Goal: Task Accomplishment & Management: Manage account settings

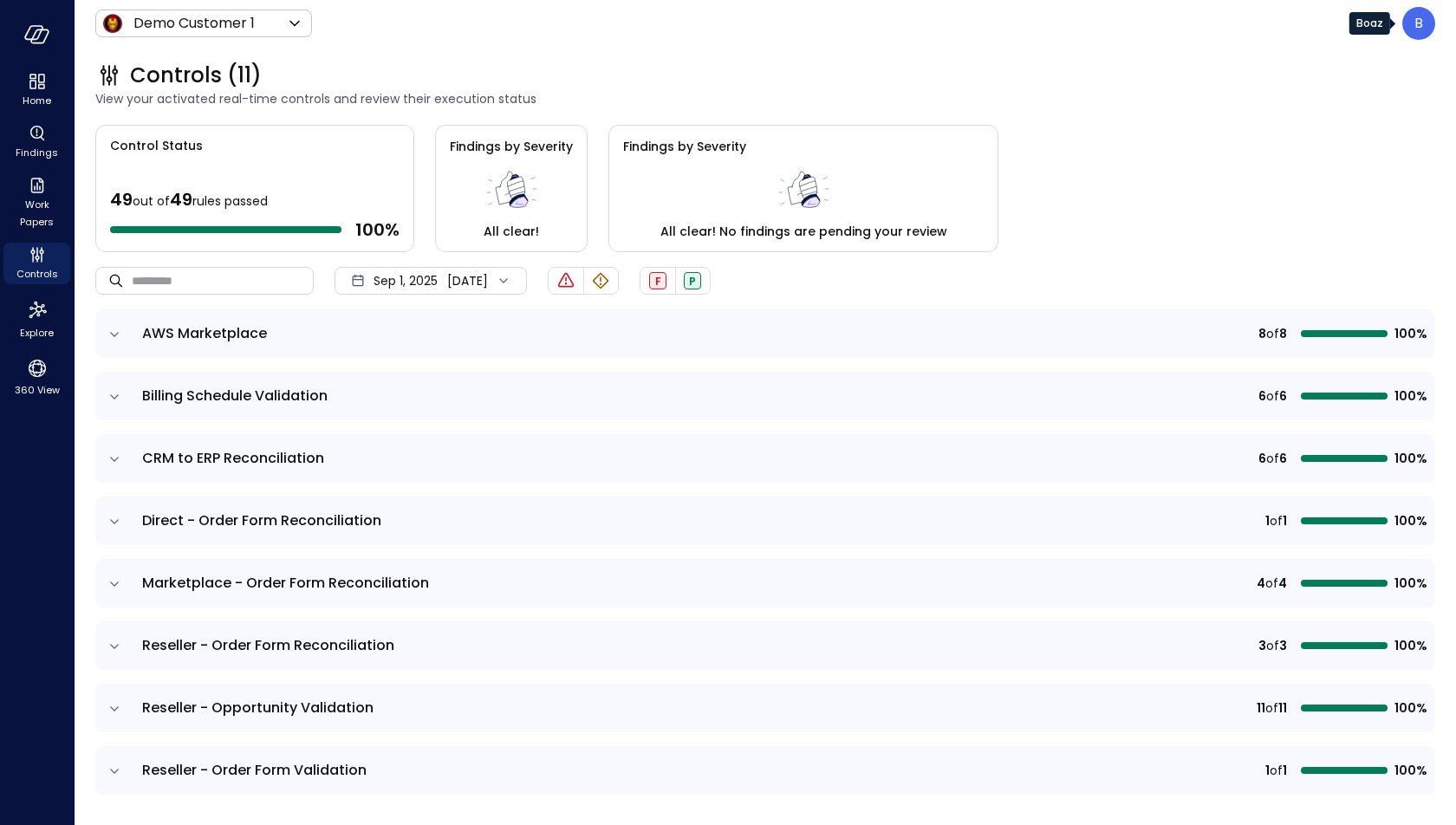
click at [1412, 32] on div "B" at bounding box center [1418, 23] width 33 height 33
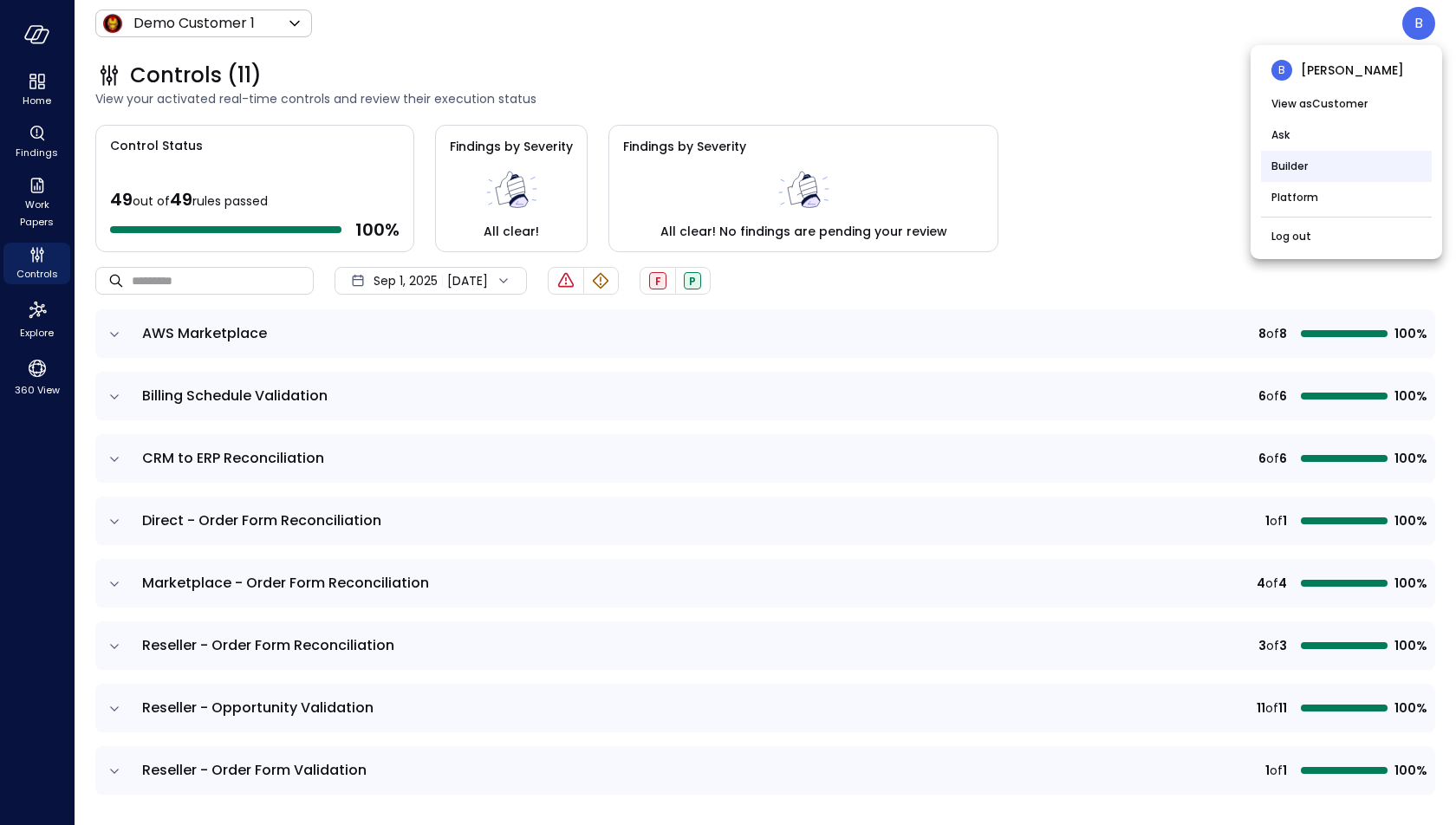
click at [1333, 163] on li "Builder" at bounding box center [1346, 166] width 170 height 32
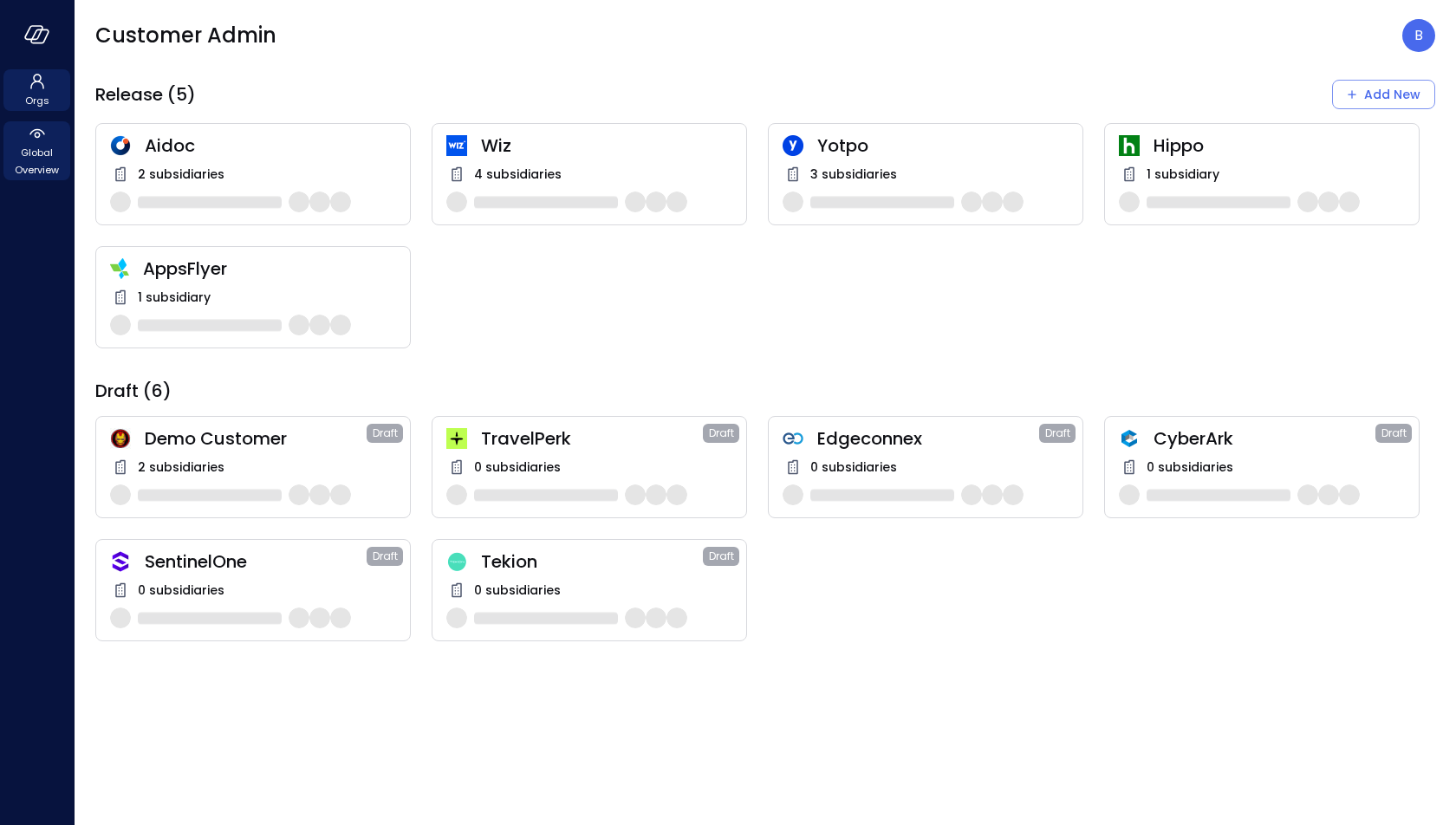
click at [46, 153] on span "Global Overview" at bounding box center [37, 160] width 52 height 35
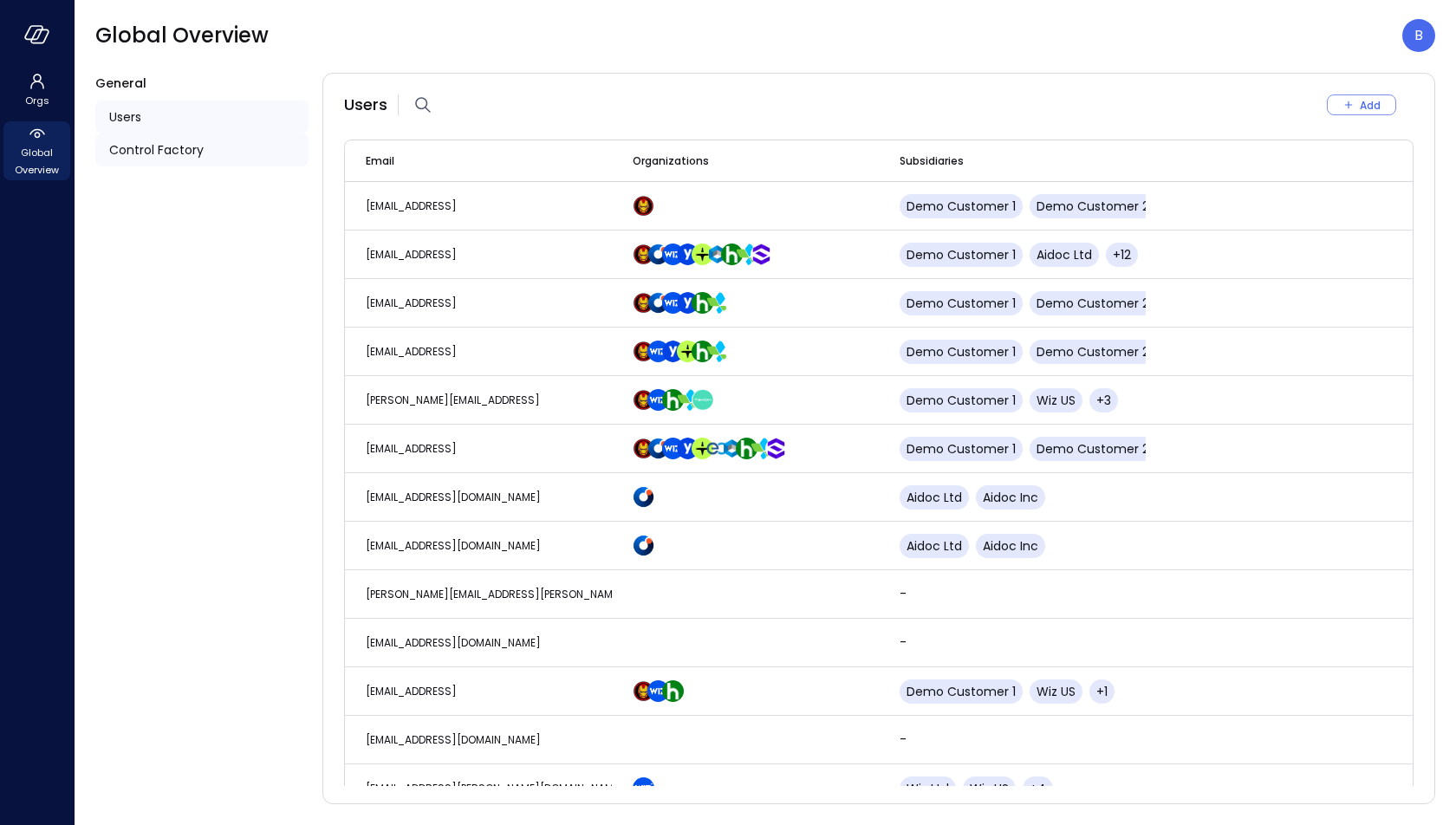
click at [166, 149] on span "Control Factory" at bounding box center [155, 150] width 94 height 19
click at [184, 155] on span "Control Factory" at bounding box center [155, 150] width 94 height 19
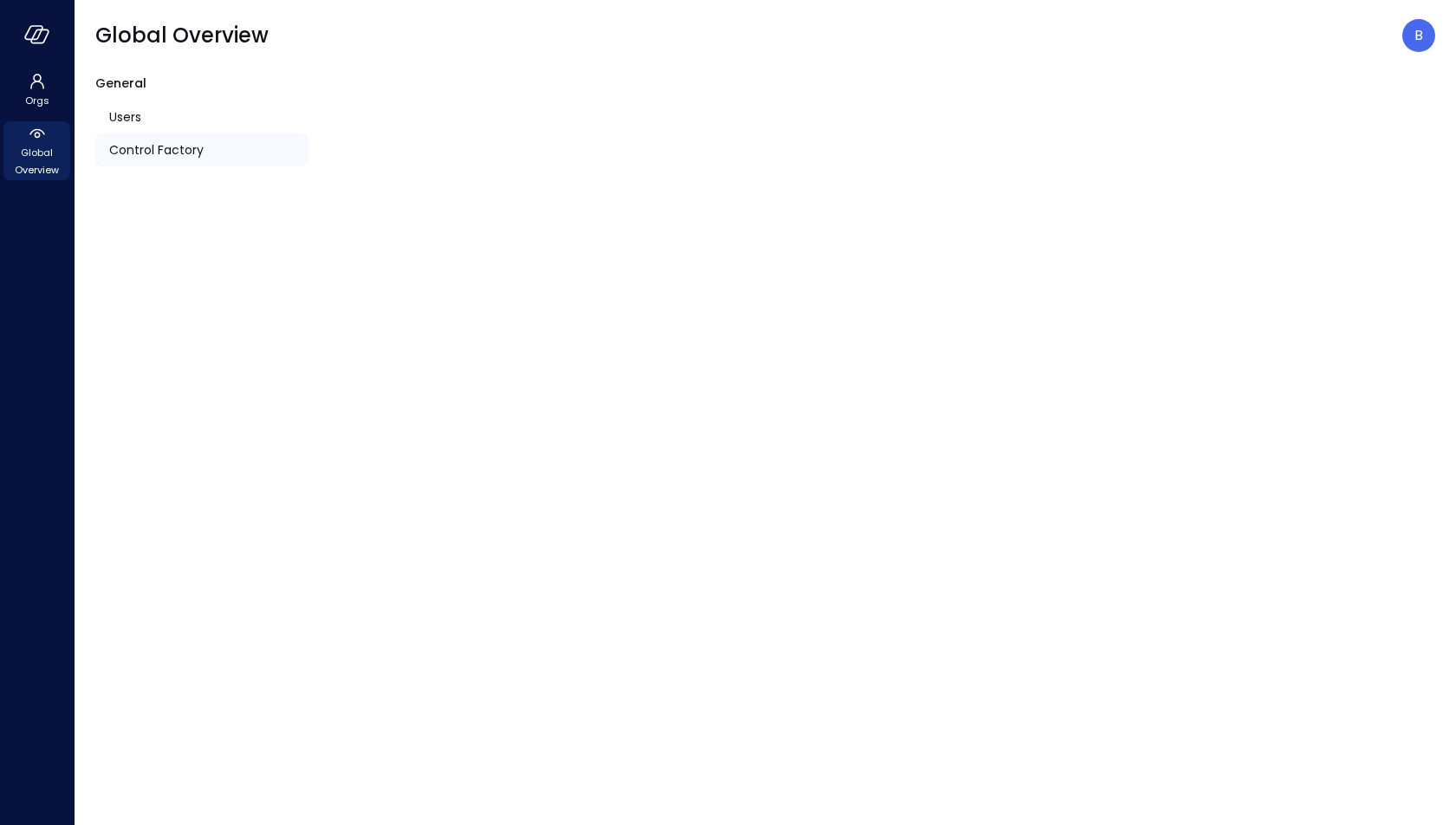
click at [208, 160] on div "Control Factory" at bounding box center [201, 150] width 213 height 33
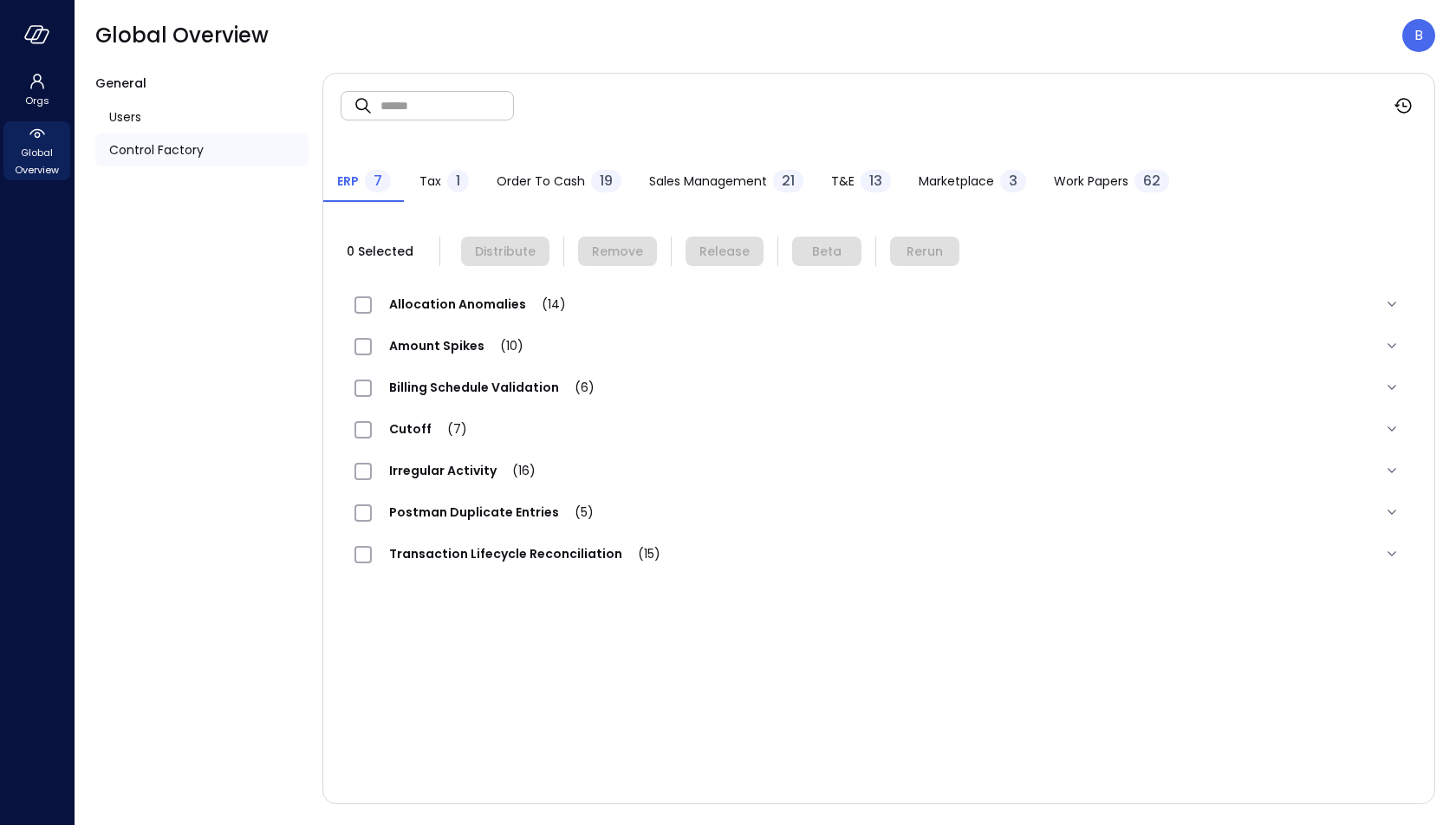
click at [399, 301] on span "Allocation Anomalies (14)" at bounding box center [478, 305] width 212 height 18
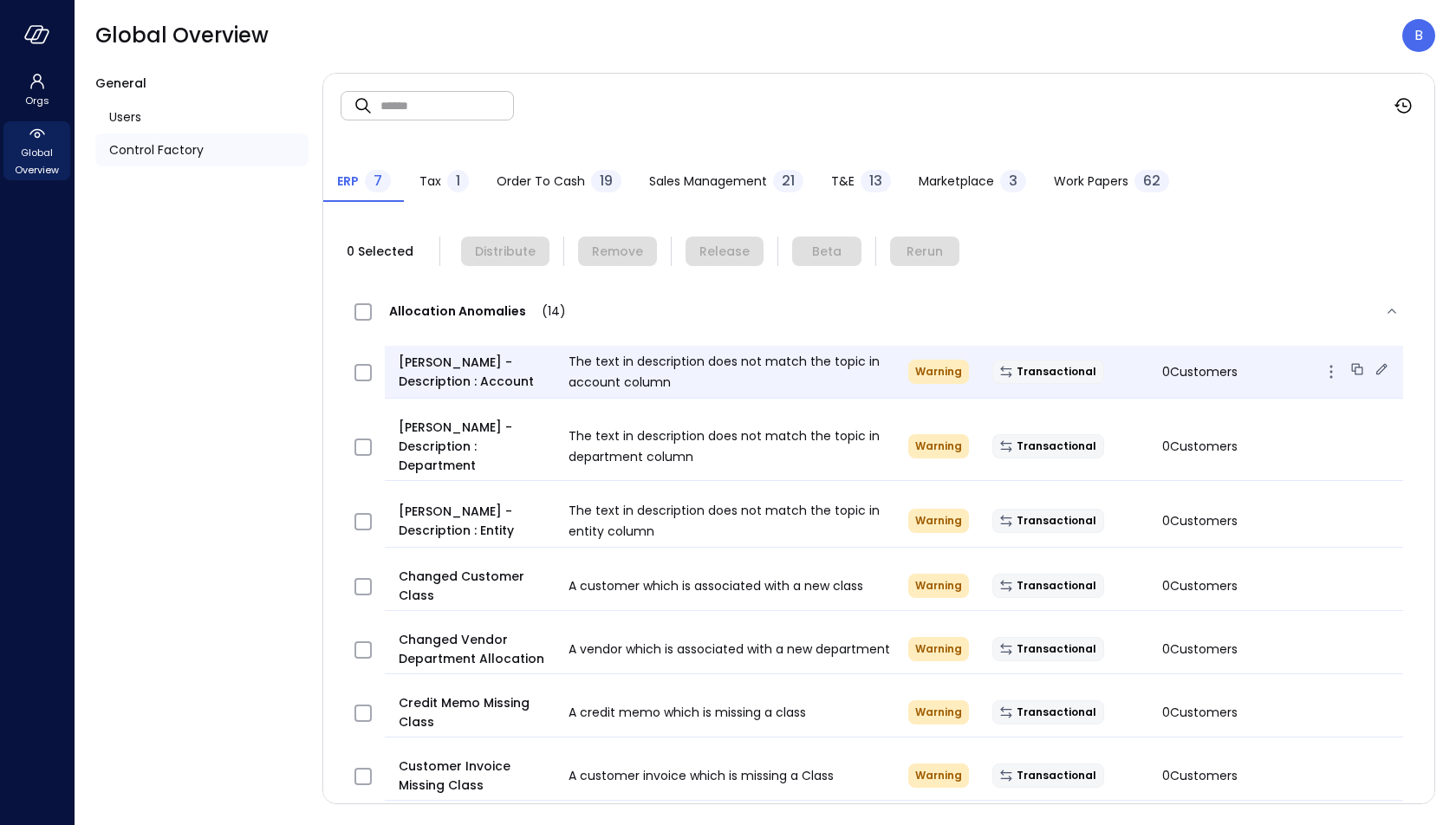
click at [1382, 367] on icon at bounding box center [1382, 369] width 18 height 18
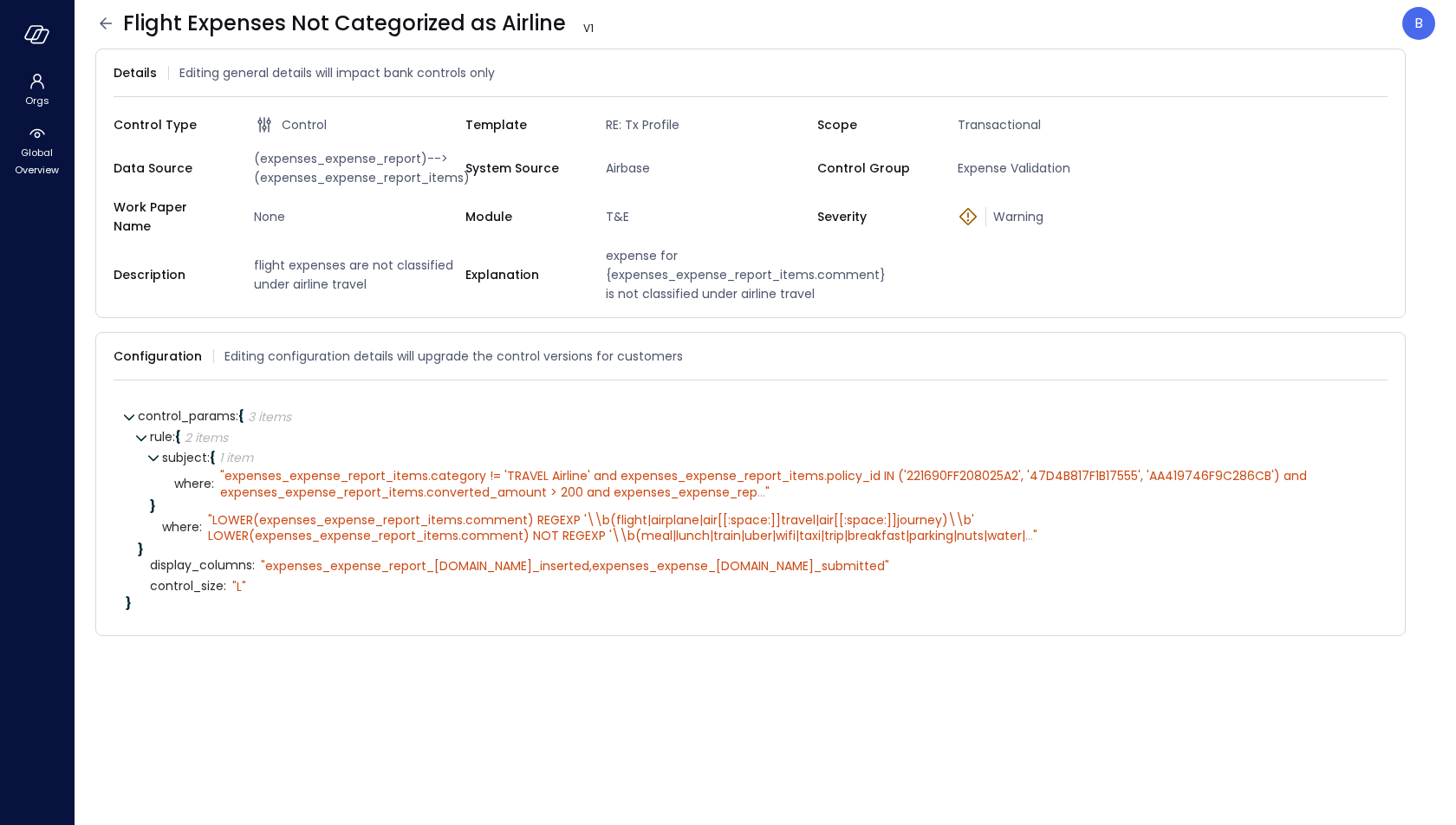
click at [104, 20] on icon at bounding box center [105, 23] width 21 height 21
click at [49, 37] on icon "button" at bounding box center [38, 34] width 26 height 19
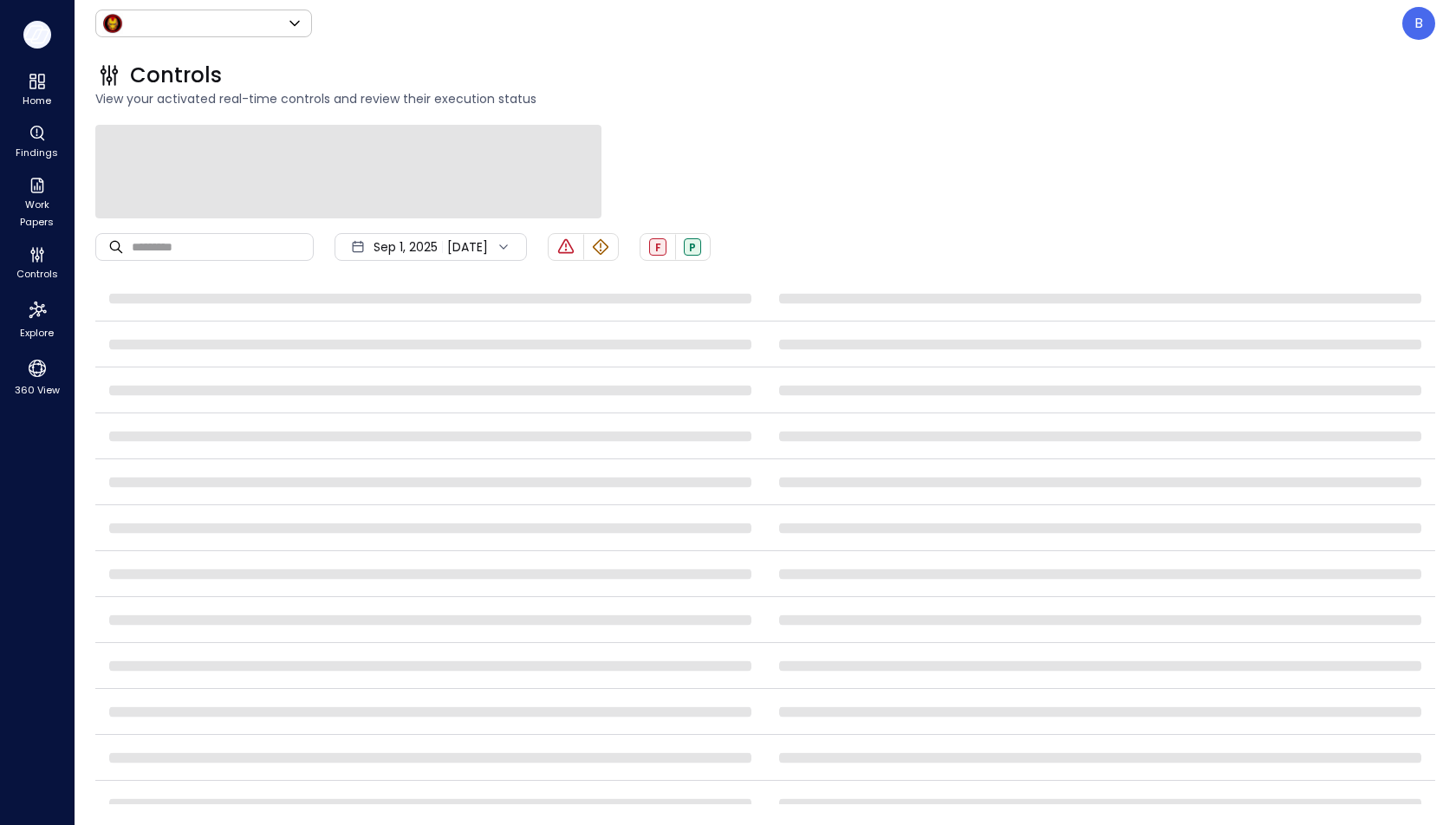
type input "*****"
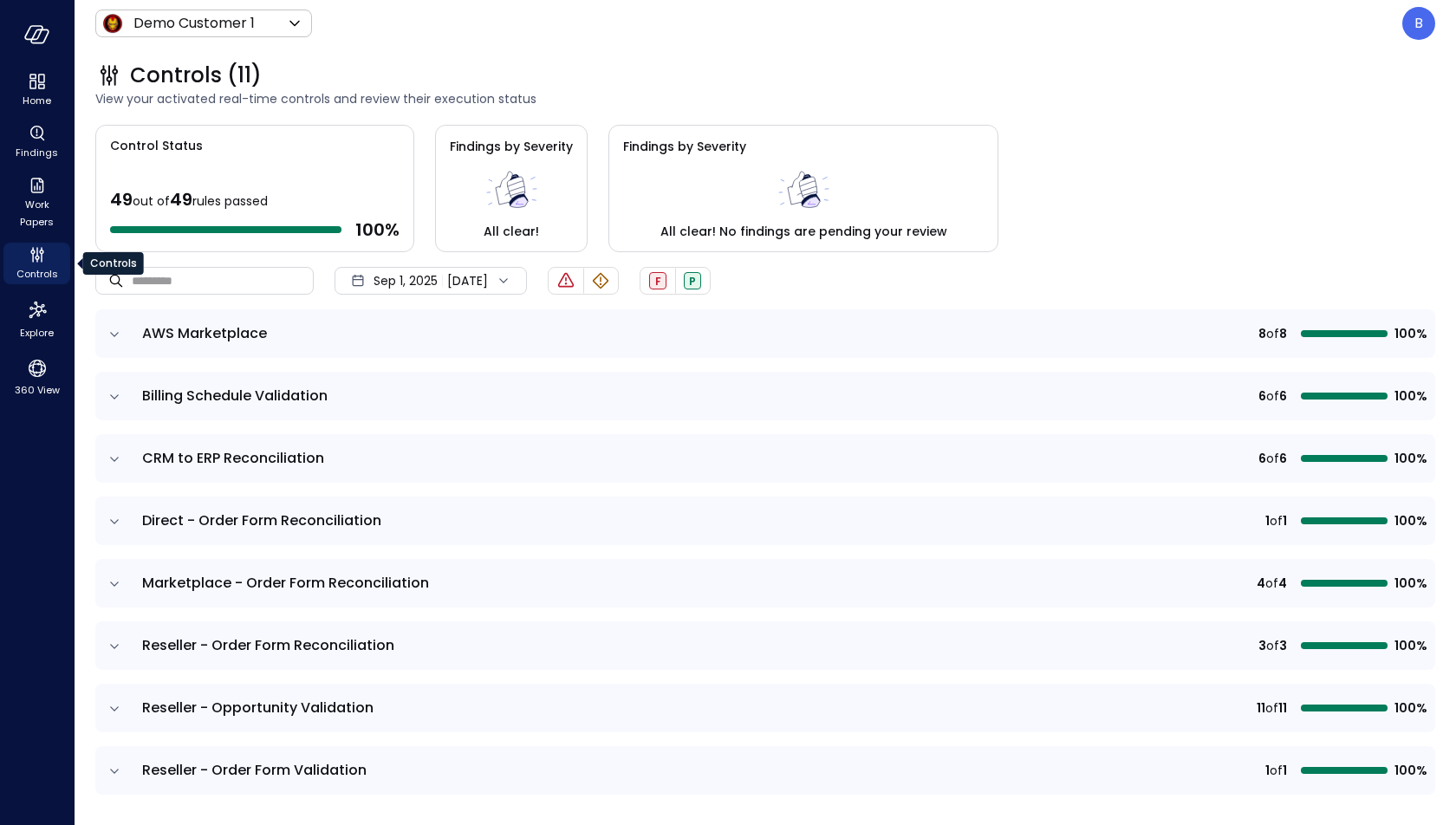
click at [39, 251] on icon "Controls" at bounding box center [37, 255] width 21 height 21
